Goal: Check status: Check status

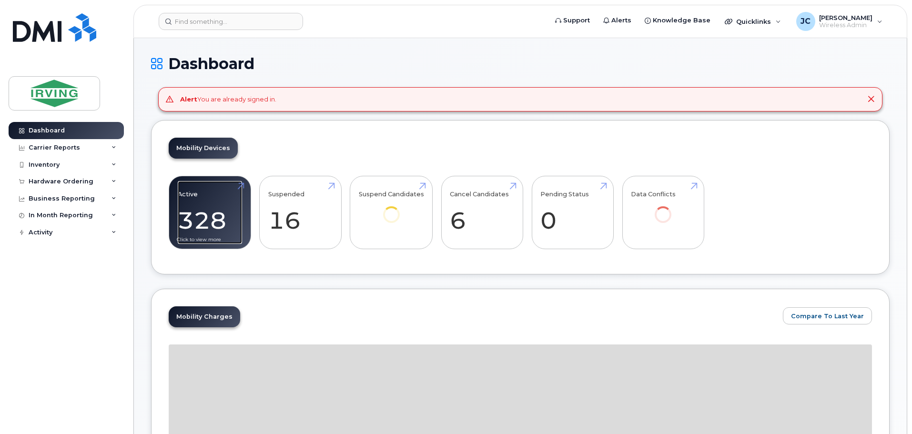
click at [199, 222] on link "Active 328 -96%" at bounding box center [210, 212] width 64 height 63
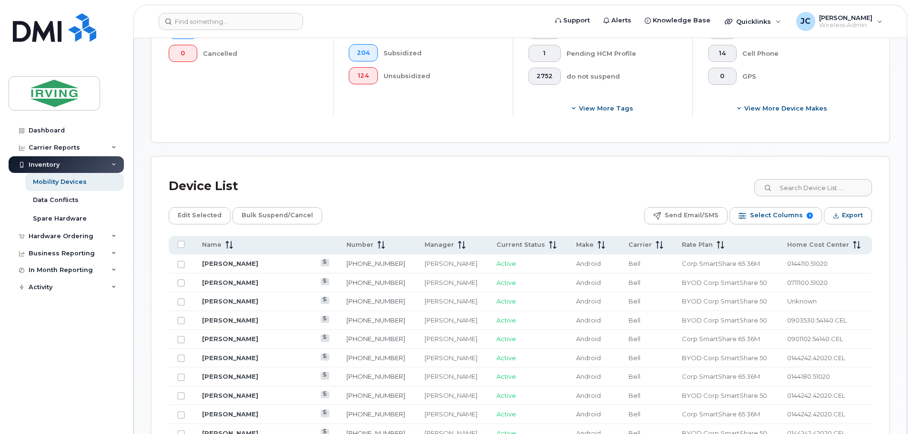
scroll to position [333, 0]
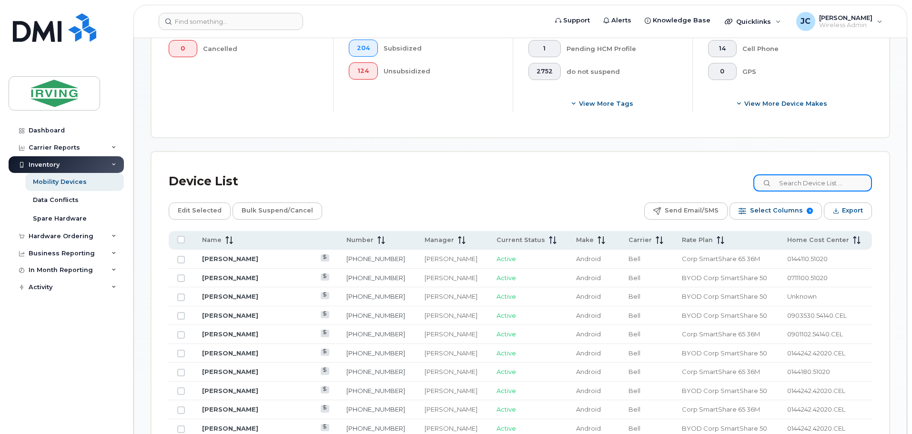
click at [815, 182] on input at bounding box center [812, 182] width 119 height 17
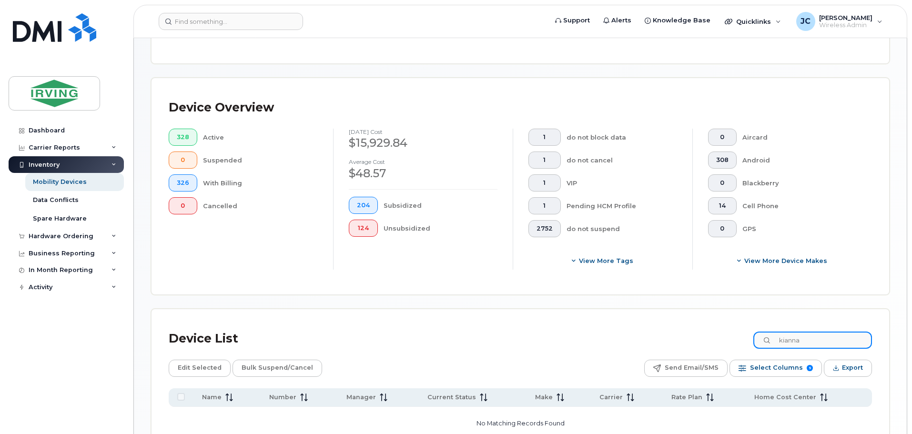
scroll to position [175, 0]
click at [814, 341] on input "kianna" at bounding box center [812, 341] width 119 height 17
drag, startPoint x: 842, startPoint y: 346, endPoint x: 741, endPoint y: 357, distance: 101.1
click at [741, 357] on div "Device List kianna crawford Edit Selected Bulk Suspend/Cancel Send Email/SMS Se…" at bounding box center [520, 404] width 703 height 154
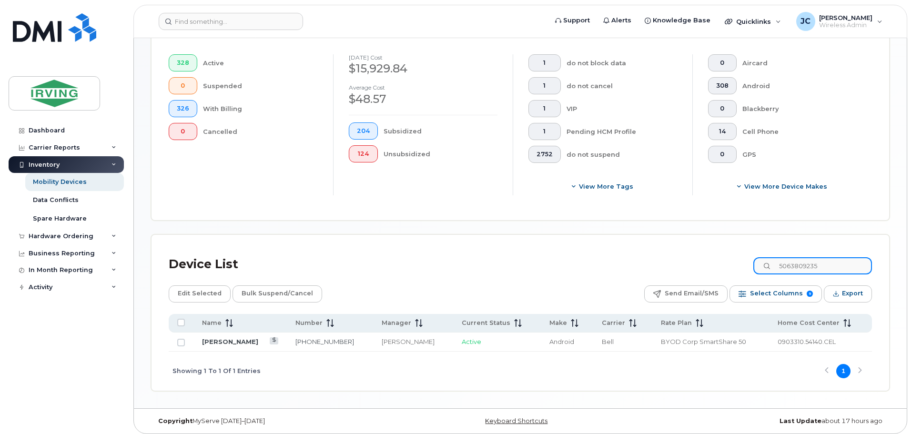
scroll to position [255, 0]
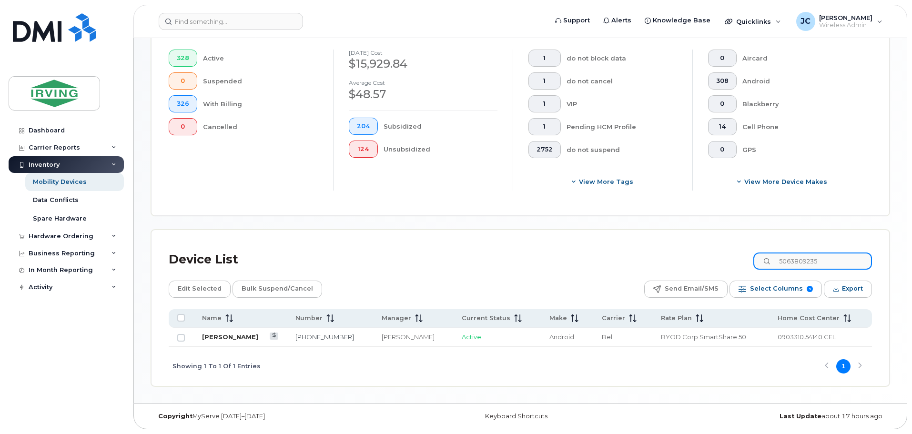
type input "5063809235"
click at [208, 338] on link "Kiana Crawford" at bounding box center [230, 337] width 56 height 8
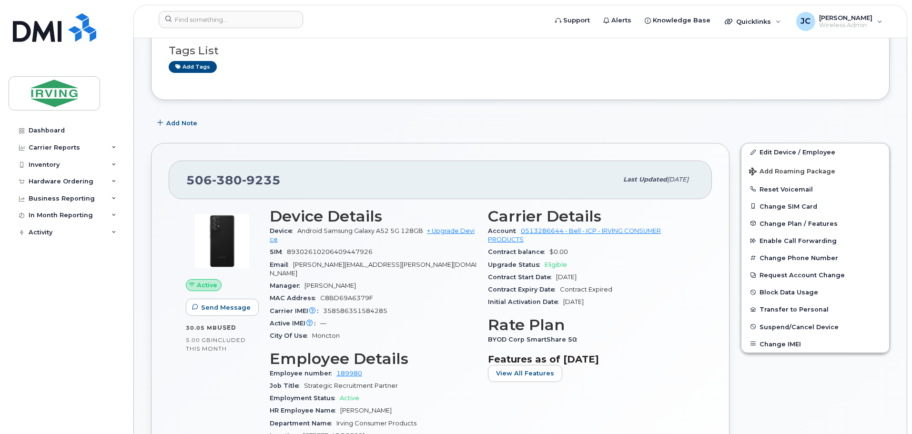
scroll to position [95, 0]
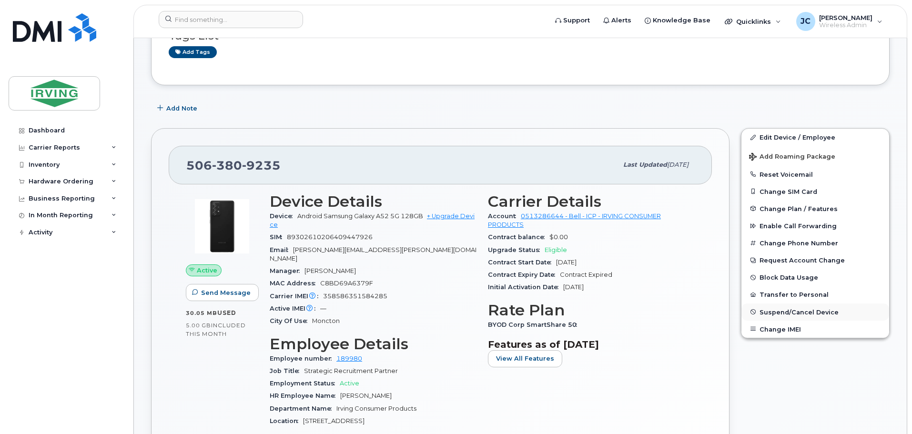
click at [778, 312] on span "Suspend/Cancel Device" at bounding box center [798, 311] width 79 height 7
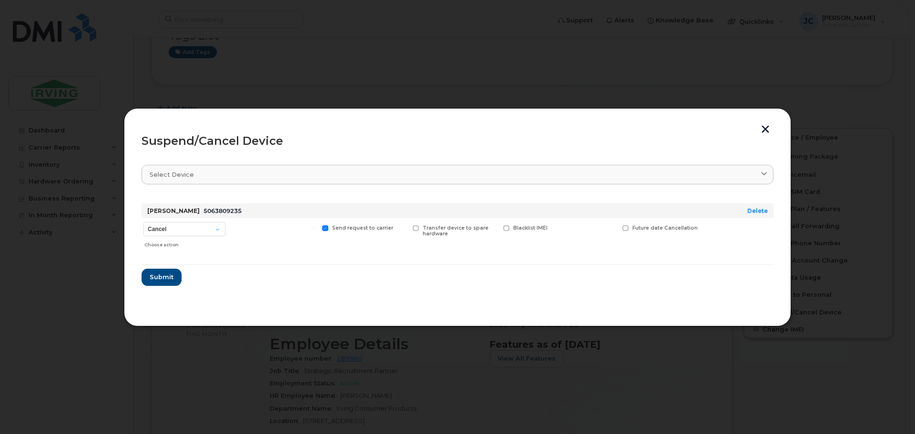
click at [766, 130] on button "button" at bounding box center [765, 130] width 14 height 10
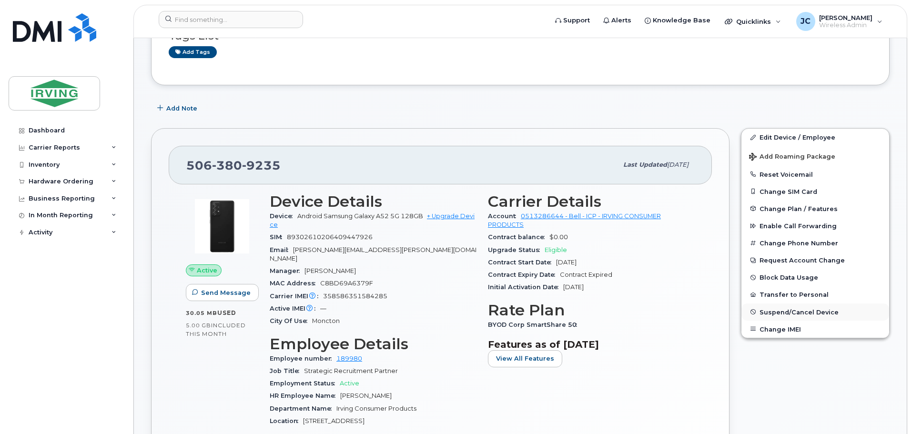
click at [797, 309] on span "Suspend/Cancel Device" at bounding box center [798, 311] width 79 height 7
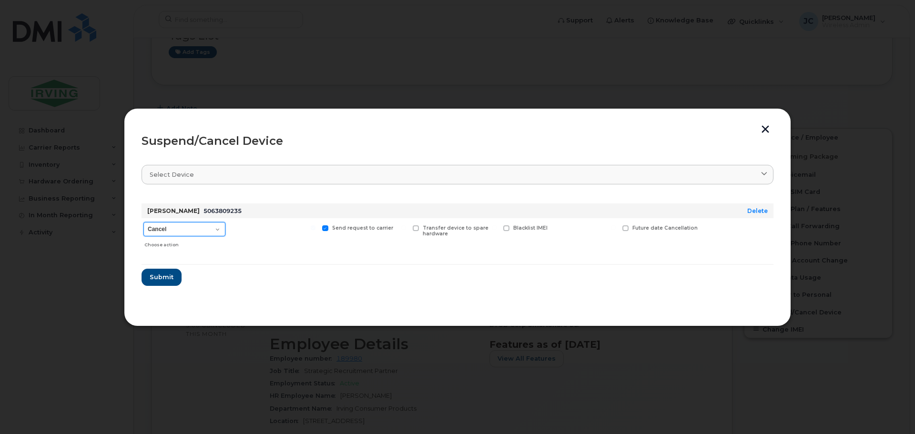
click at [217, 230] on select "Cancel Suspend - Extend Suspension Suspend - Reduced Rate Suspend - Full Rate S…" at bounding box center [184, 229] width 82 height 14
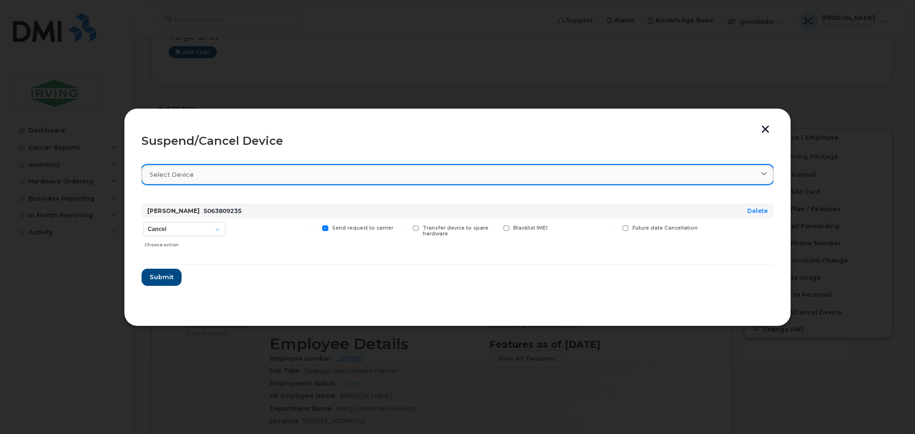
click at [299, 171] on div "Select device" at bounding box center [458, 174] width 616 height 9
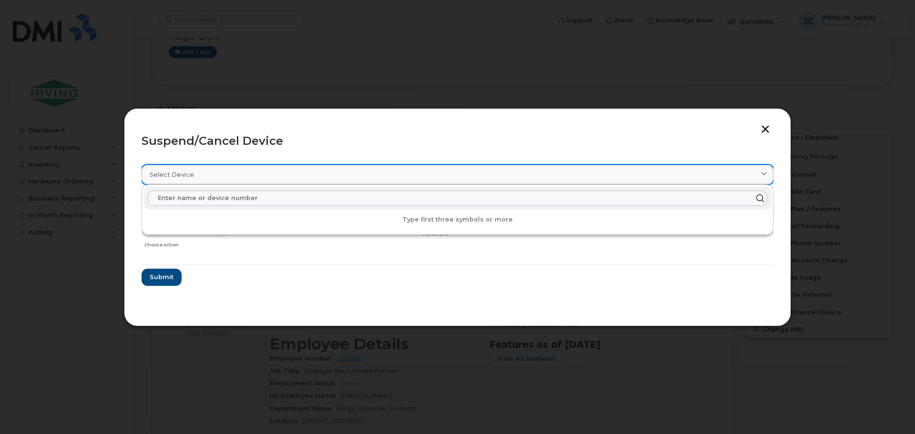
click at [299, 171] on div "Select device" at bounding box center [458, 174] width 616 height 9
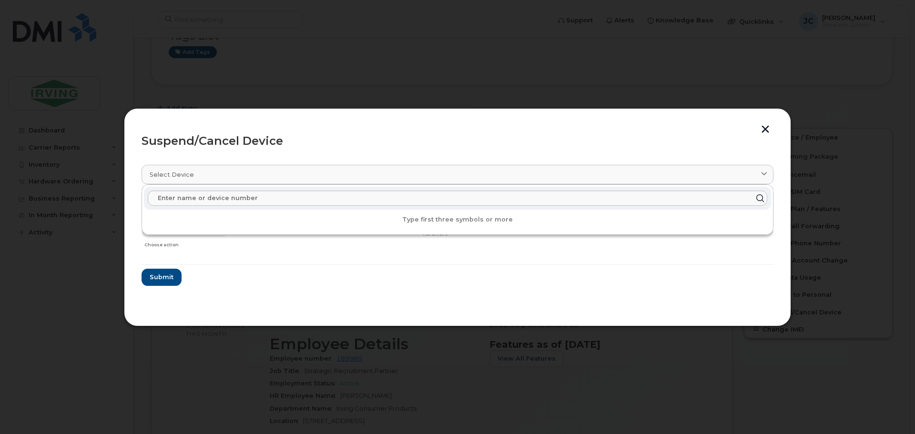
click at [640, 258] on form "Kiana Crawford 5063809235 Delete Cancel Suspend - Extend Suspension Suspend - R…" at bounding box center [457, 241] width 632 height 90
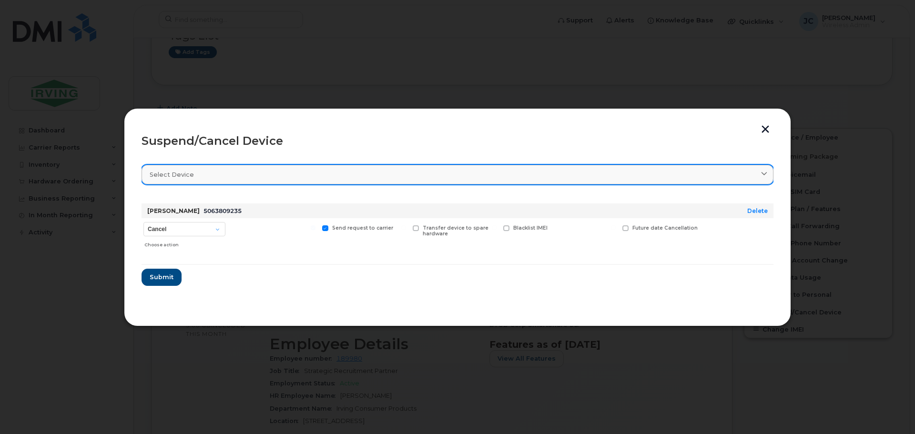
click at [361, 178] on div "Select device" at bounding box center [458, 174] width 616 height 9
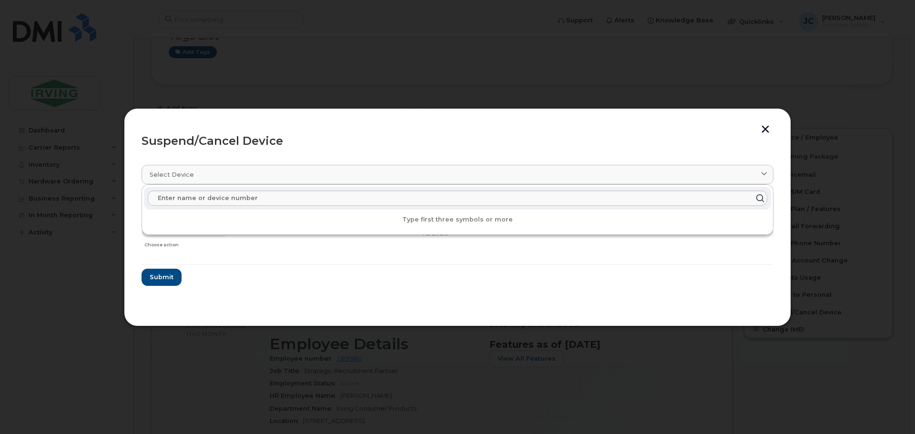
click at [340, 252] on div "Send request to carrier" at bounding box center [364, 235] width 88 height 34
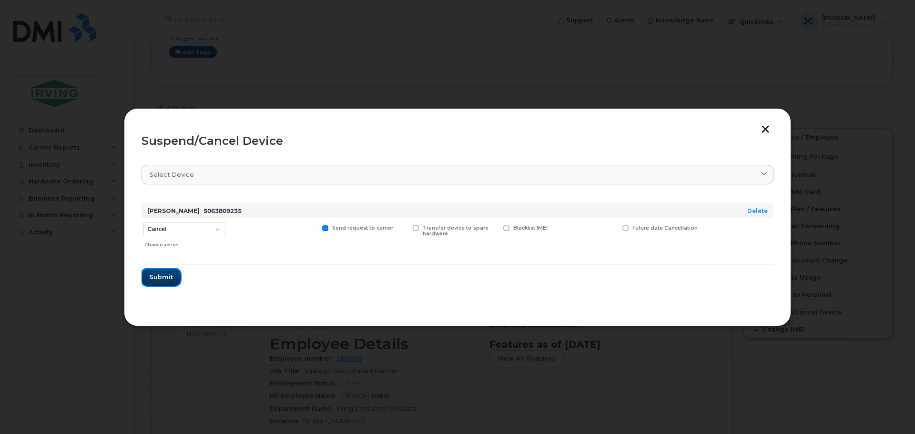
click at [156, 277] on span "Submit" at bounding box center [161, 277] width 24 height 9
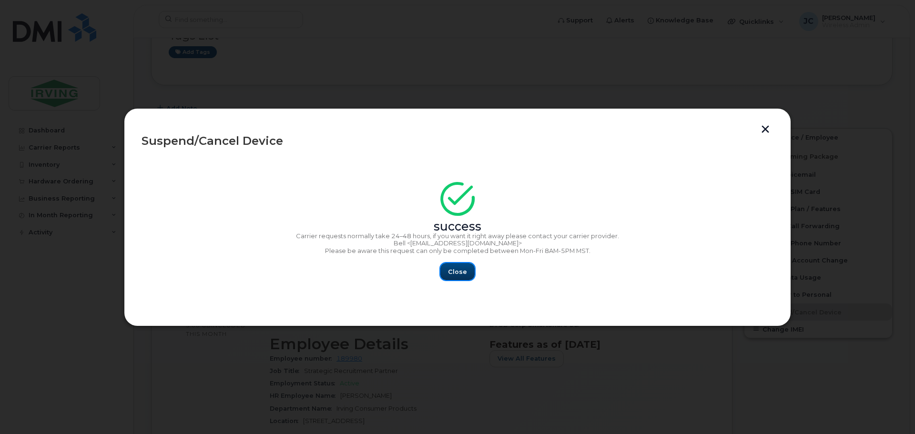
click at [444, 269] on button "Close" at bounding box center [457, 271] width 34 height 17
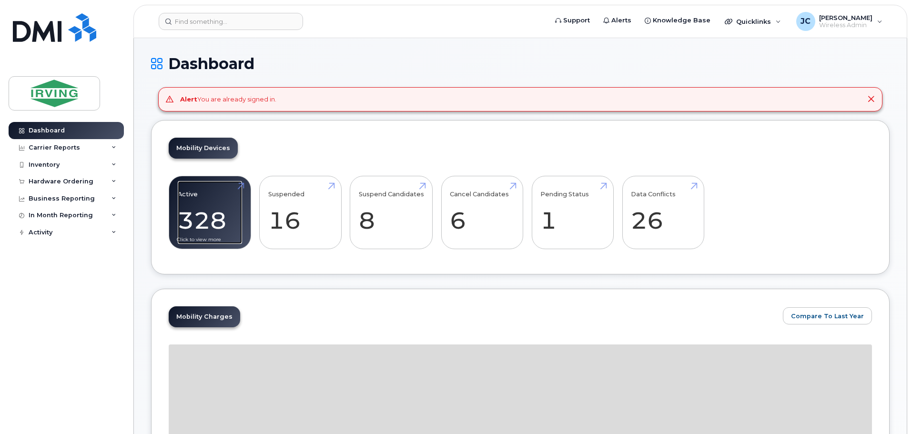
click at [196, 220] on link "Active 328 -96%" at bounding box center [210, 212] width 64 height 63
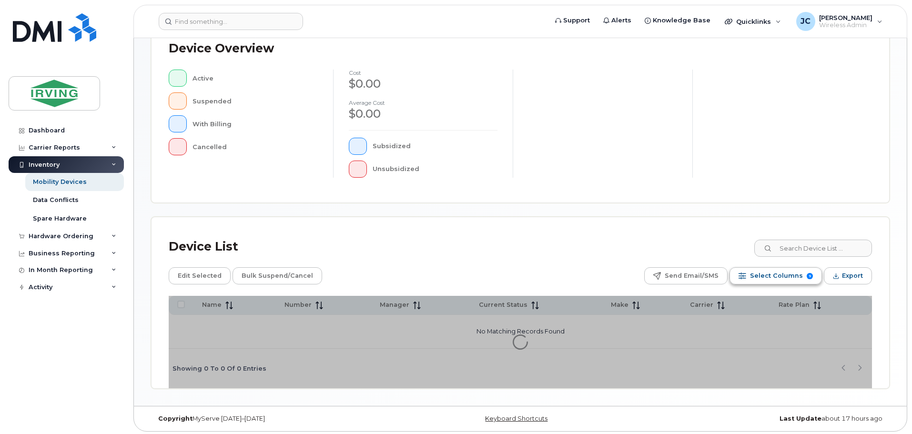
scroll to position [221, 0]
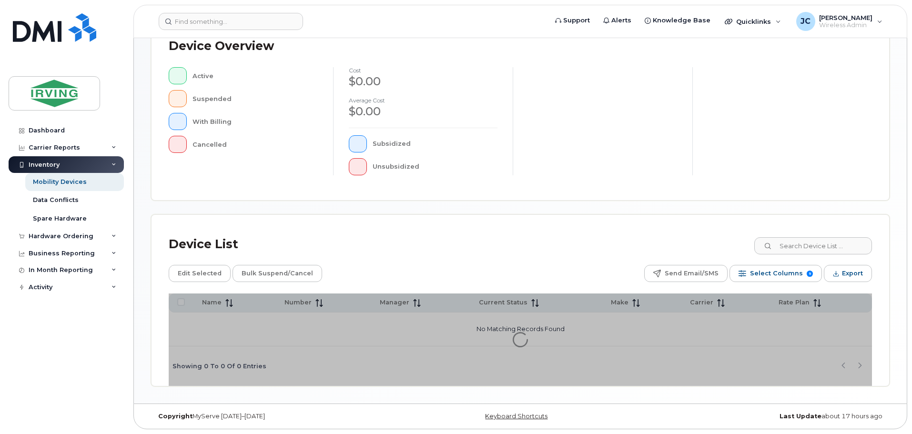
click at [832, 237] on div "Device List" at bounding box center [520, 244] width 703 height 25
click at [832, 245] on input at bounding box center [812, 245] width 119 height 17
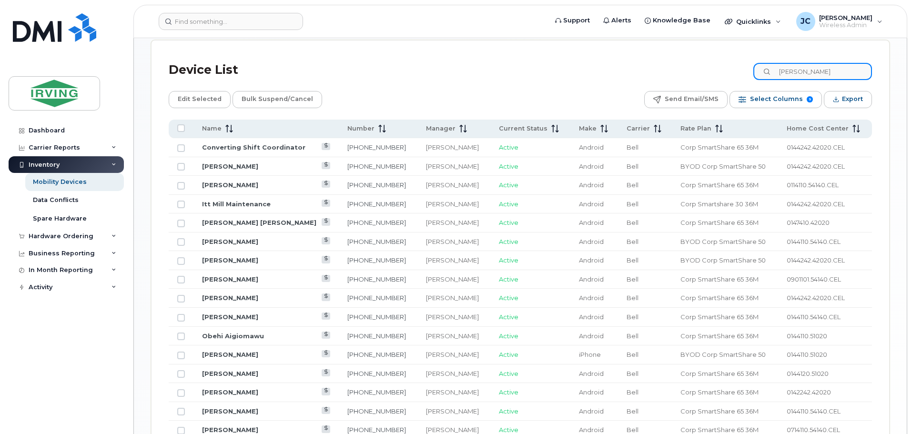
scroll to position [459, 0]
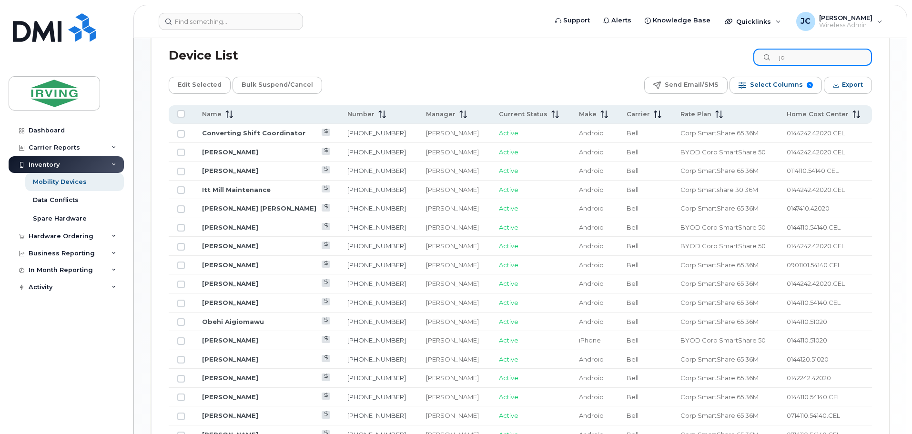
type input "j"
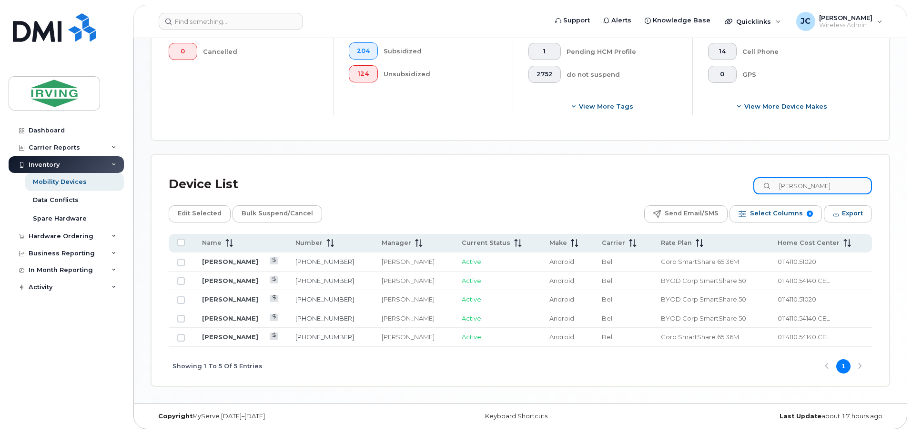
scroll to position [331, 0]
type input "laura williams"
click at [236, 320] on link "[PERSON_NAME]" at bounding box center [230, 318] width 56 height 8
click at [839, 22] on span "Wireless Admin" at bounding box center [845, 25] width 53 height 8
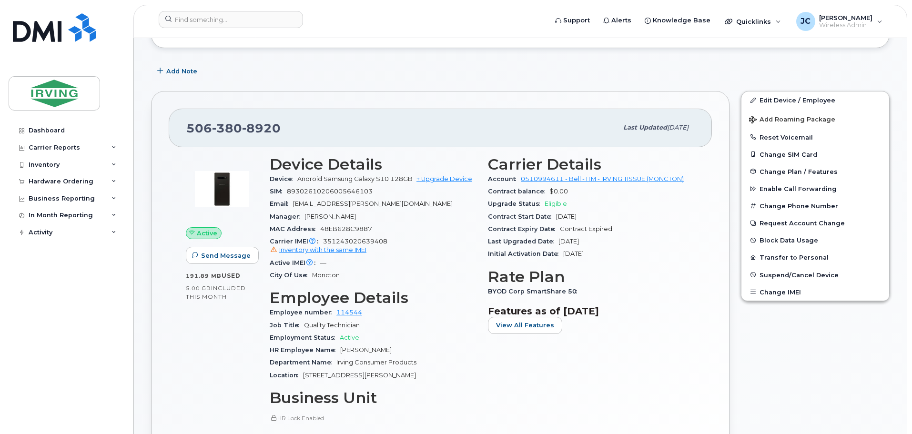
scroll to position [143, 0]
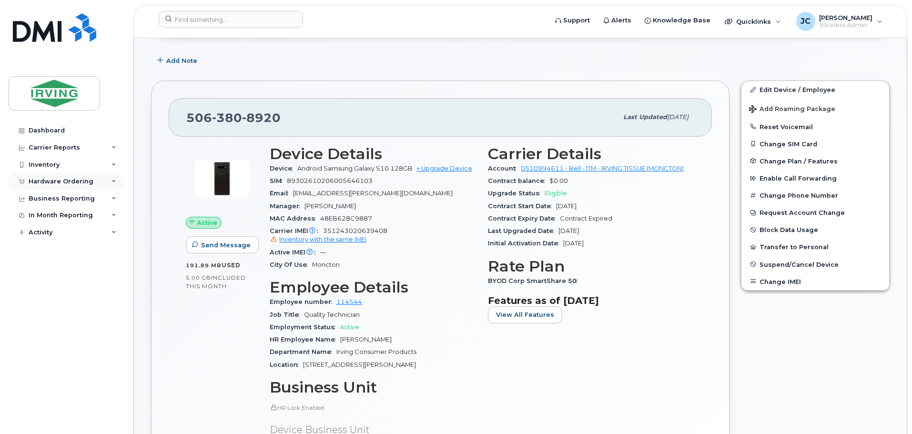
click at [61, 183] on div "Hardware Ordering" at bounding box center [61, 182] width 65 height 8
click at [51, 216] on div "Orders" at bounding box center [44, 217] width 23 height 9
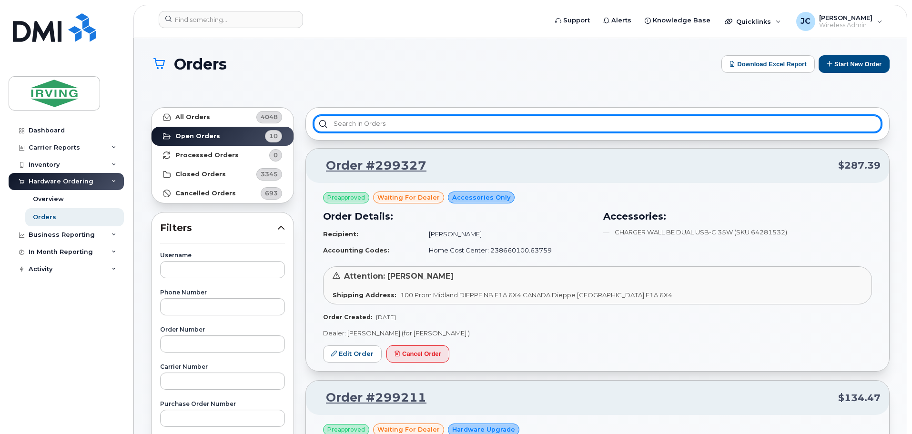
click at [598, 121] on input "text" at bounding box center [597, 123] width 568 height 17
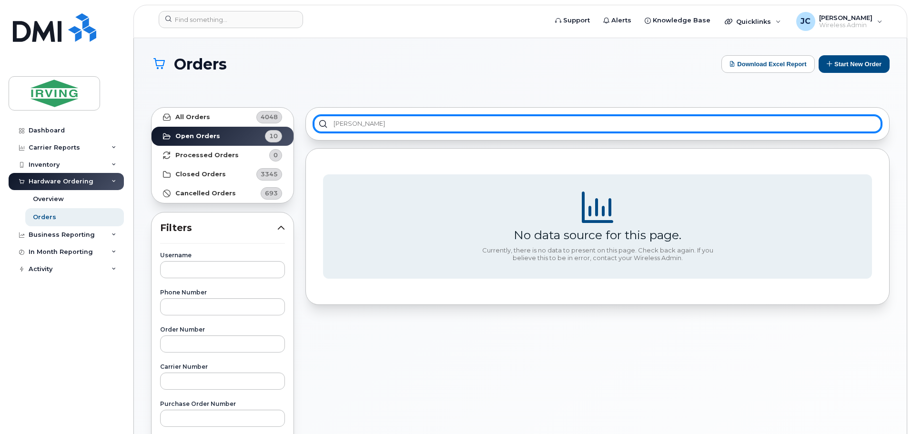
type input "[PERSON_NAME]"
